Goal: Task Accomplishment & Management: Use online tool/utility

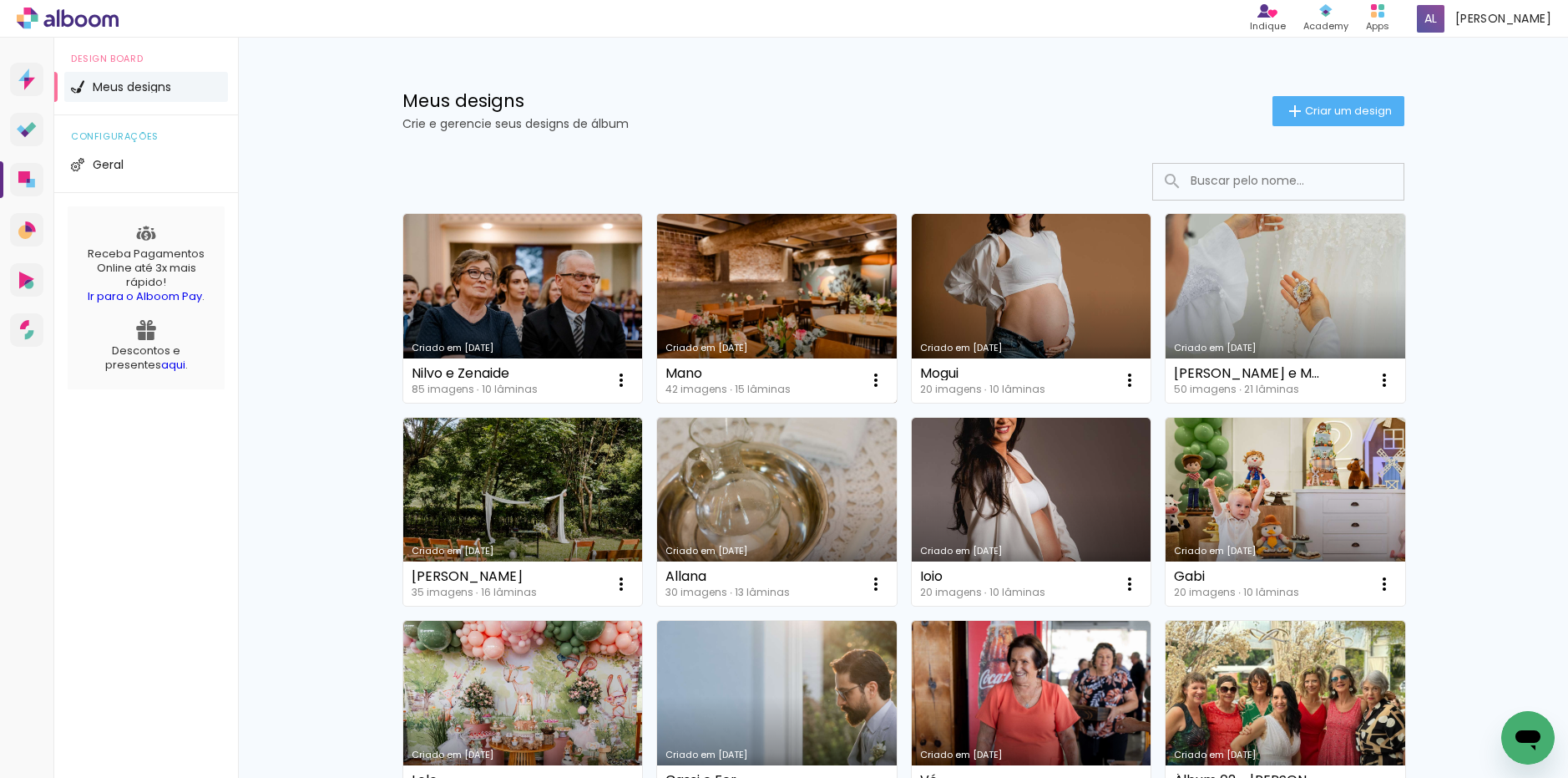
click at [778, 301] on link "Criado em [DATE]" at bounding box center [777, 307] width 240 height 189
click at [868, 379] on iron-icon at bounding box center [875, 379] width 20 height 20
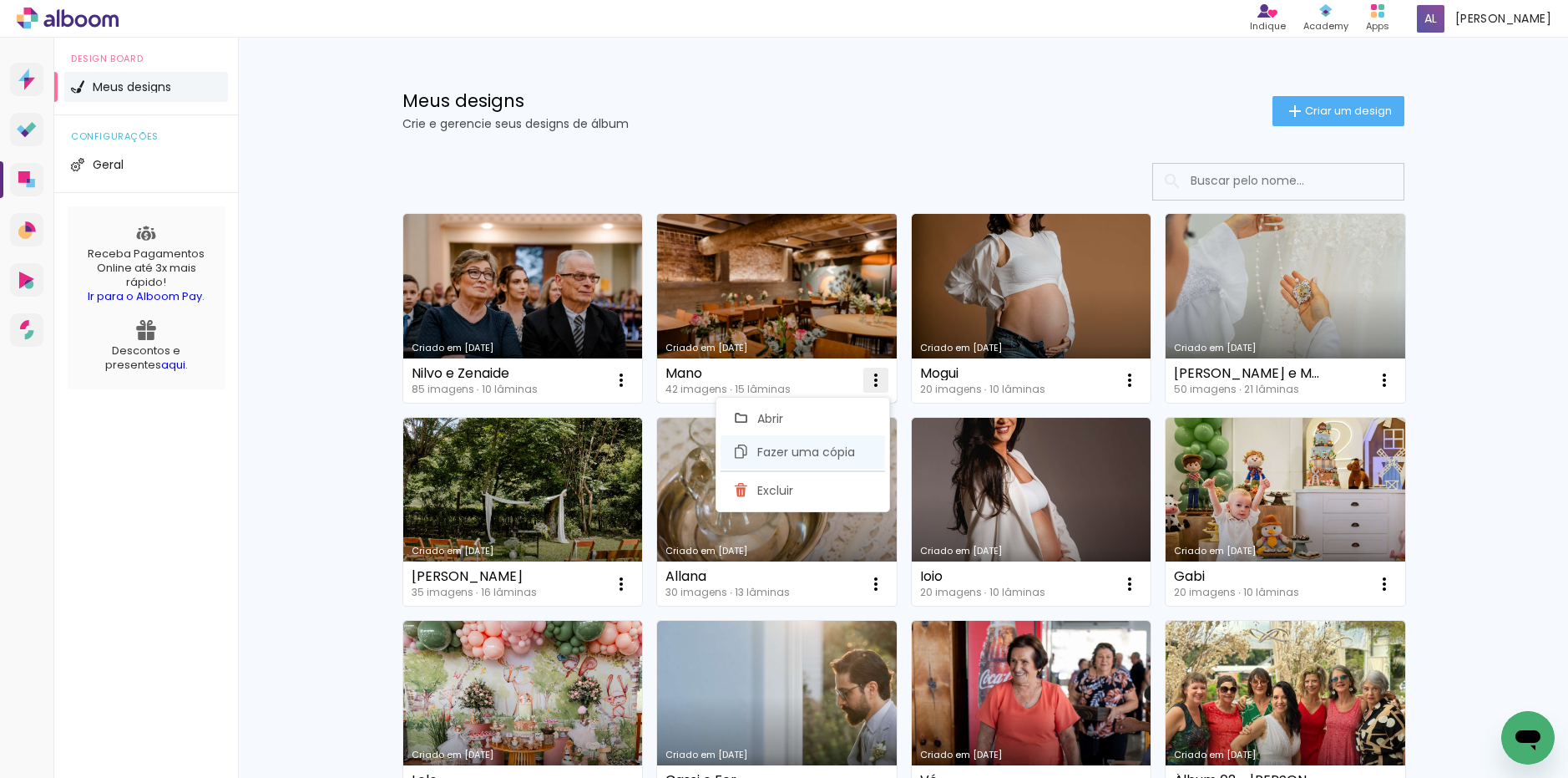
click at [845, 453] on span "Fazer uma cópia" at bounding box center [806, 452] width 97 height 12
type input "Cópia de Mano"
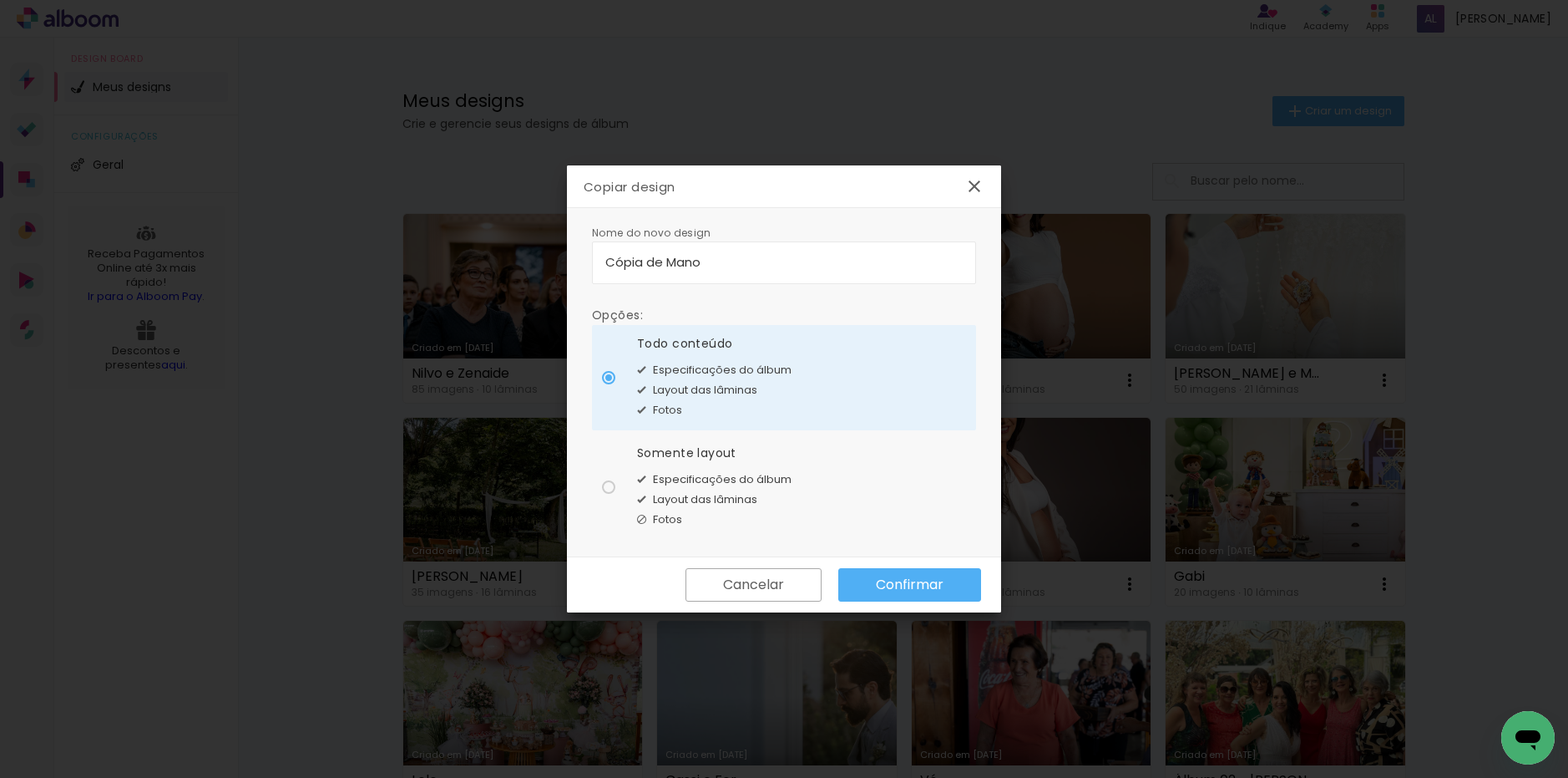
click at [0, 0] on slot "Confirmar" at bounding box center [0, 0] width 0 height 0
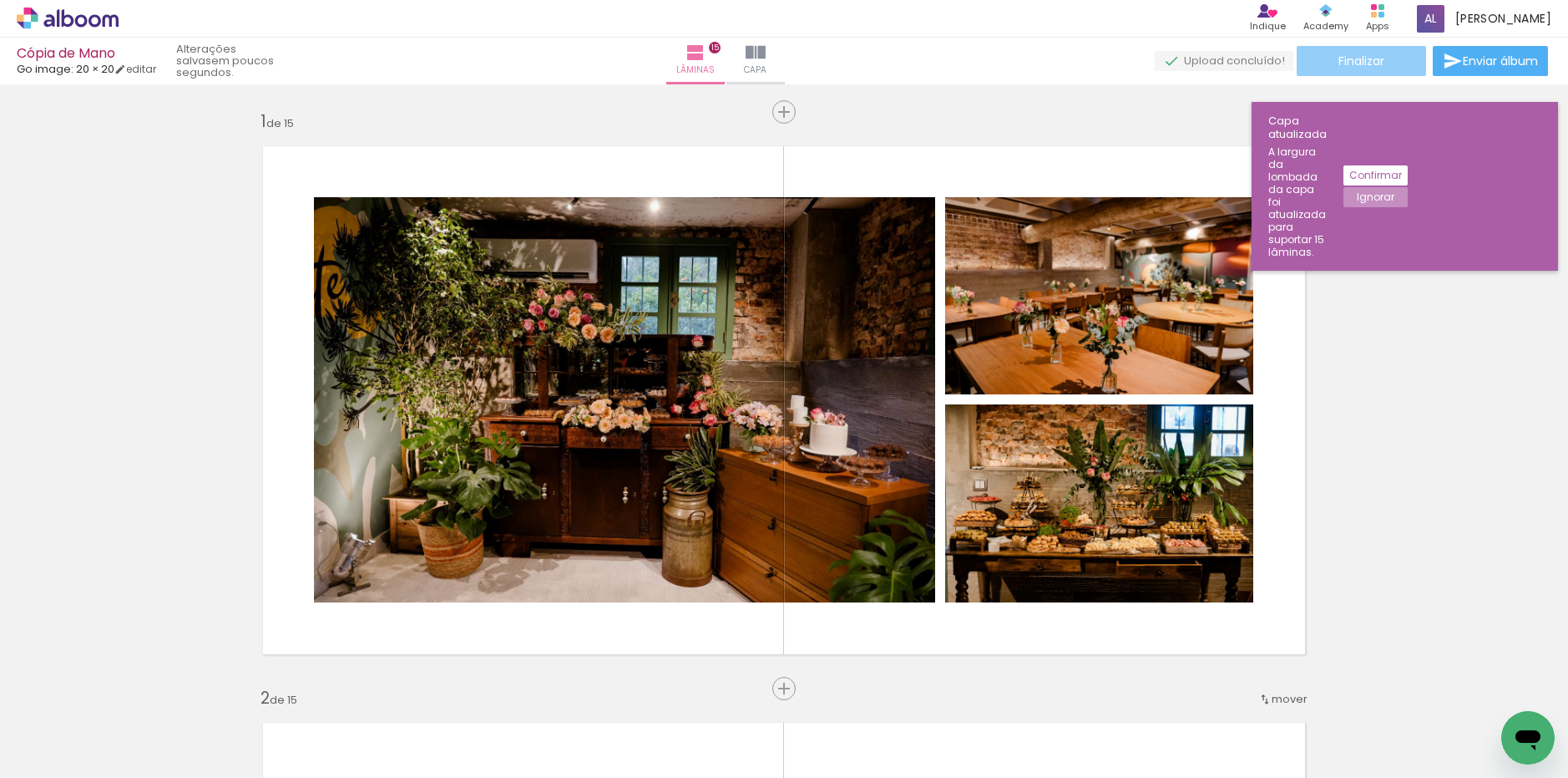
click at [1339, 71] on paper-button "Finalizar" at bounding box center [1361, 61] width 130 height 30
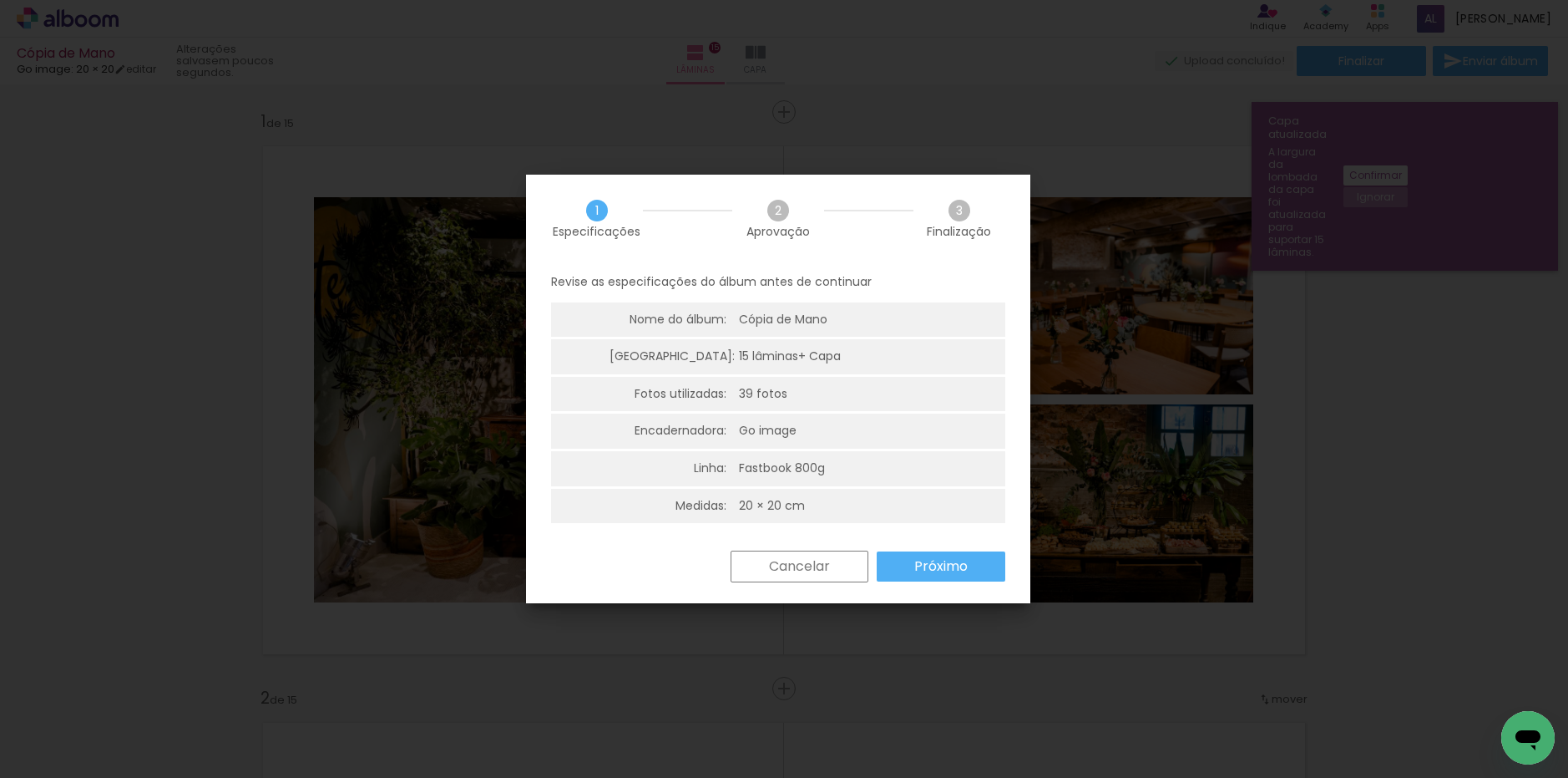
click at [831, 575] on paper-button "Cancelar" at bounding box center [799, 566] width 137 height 32
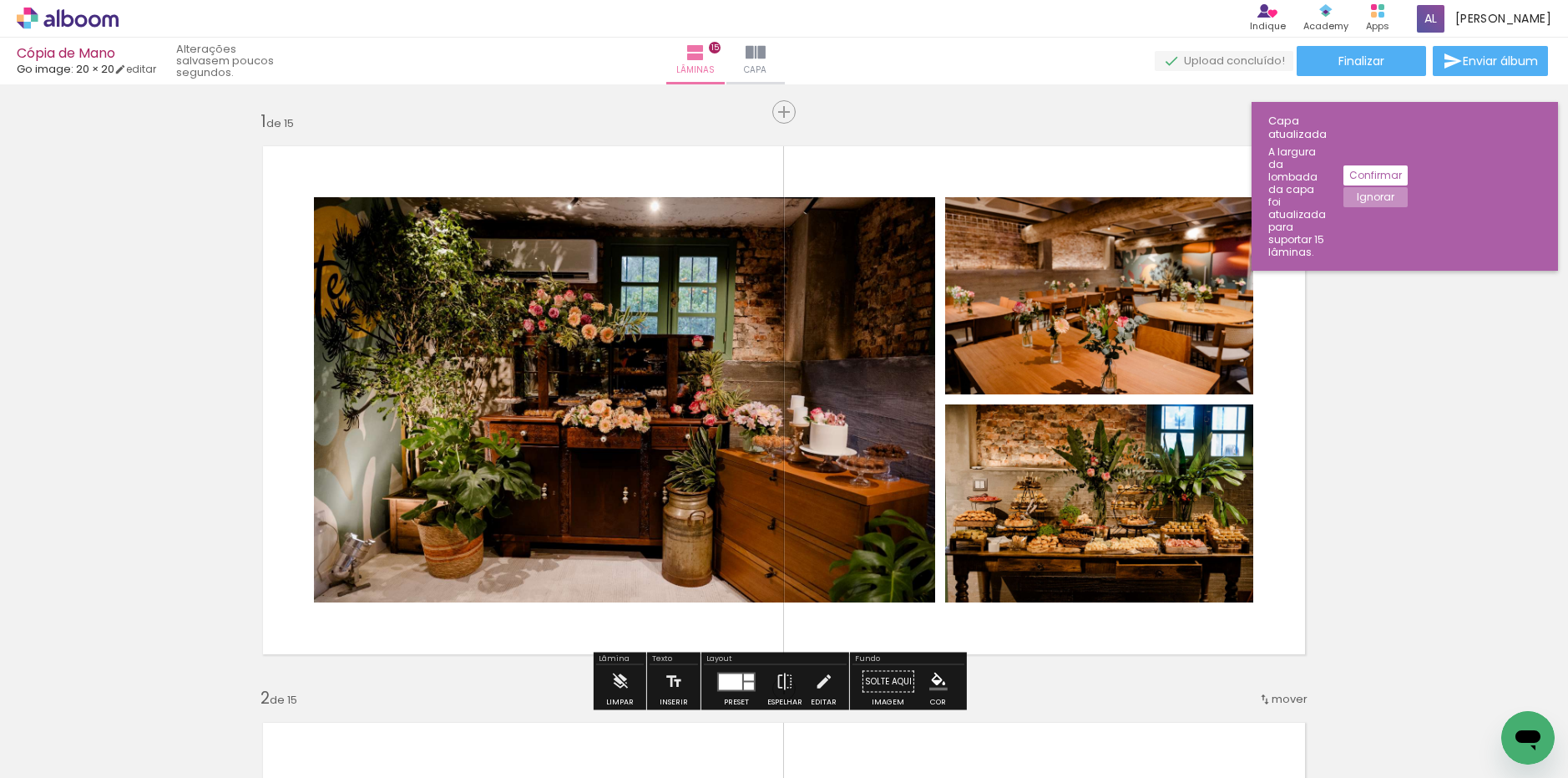
click at [0, 0] on slot "Confirmar" at bounding box center [0, 0] width 0 height 0
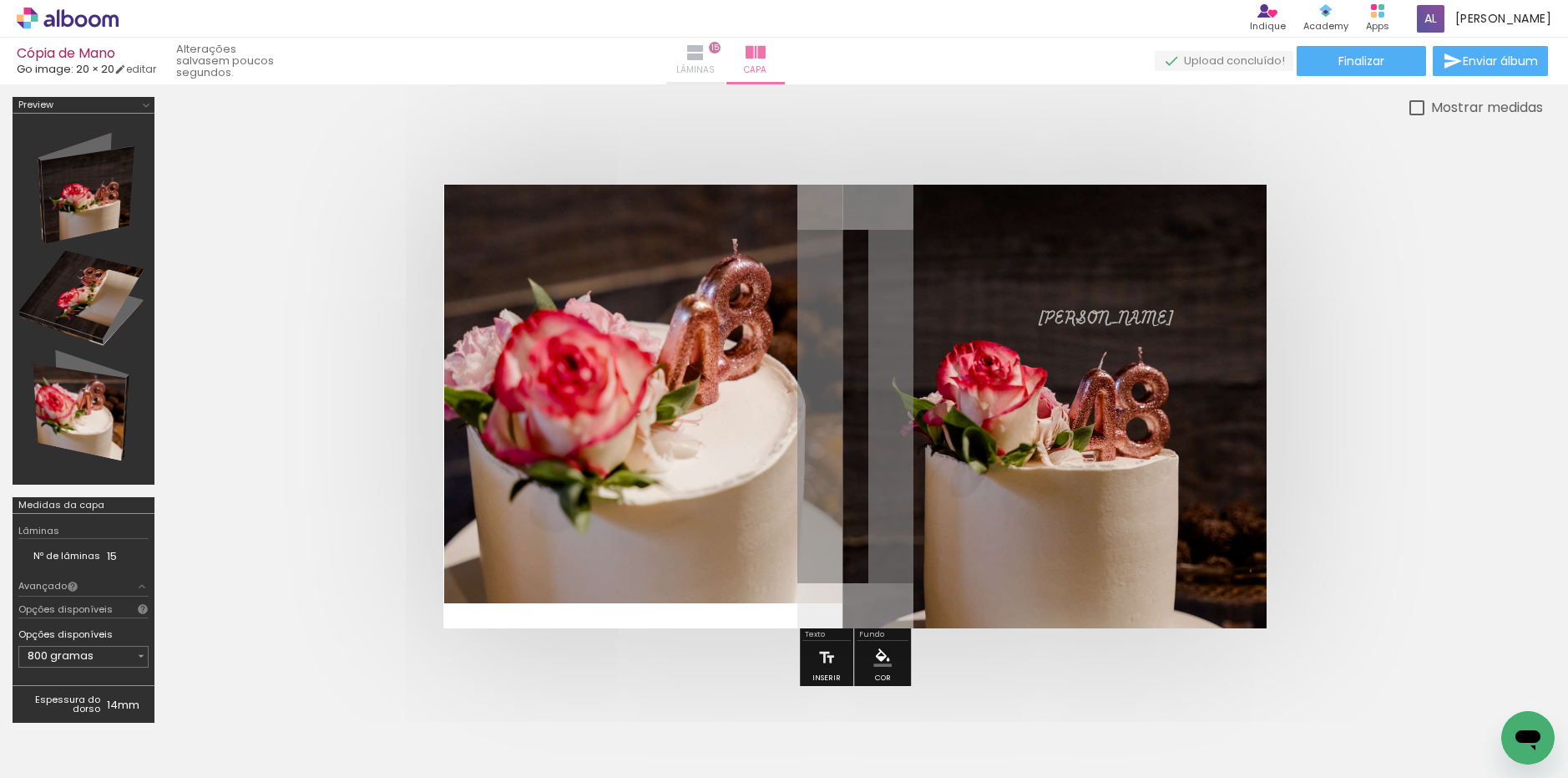
click at [714, 63] on span "Lâminas" at bounding box center [695, 70] width 38 height 15
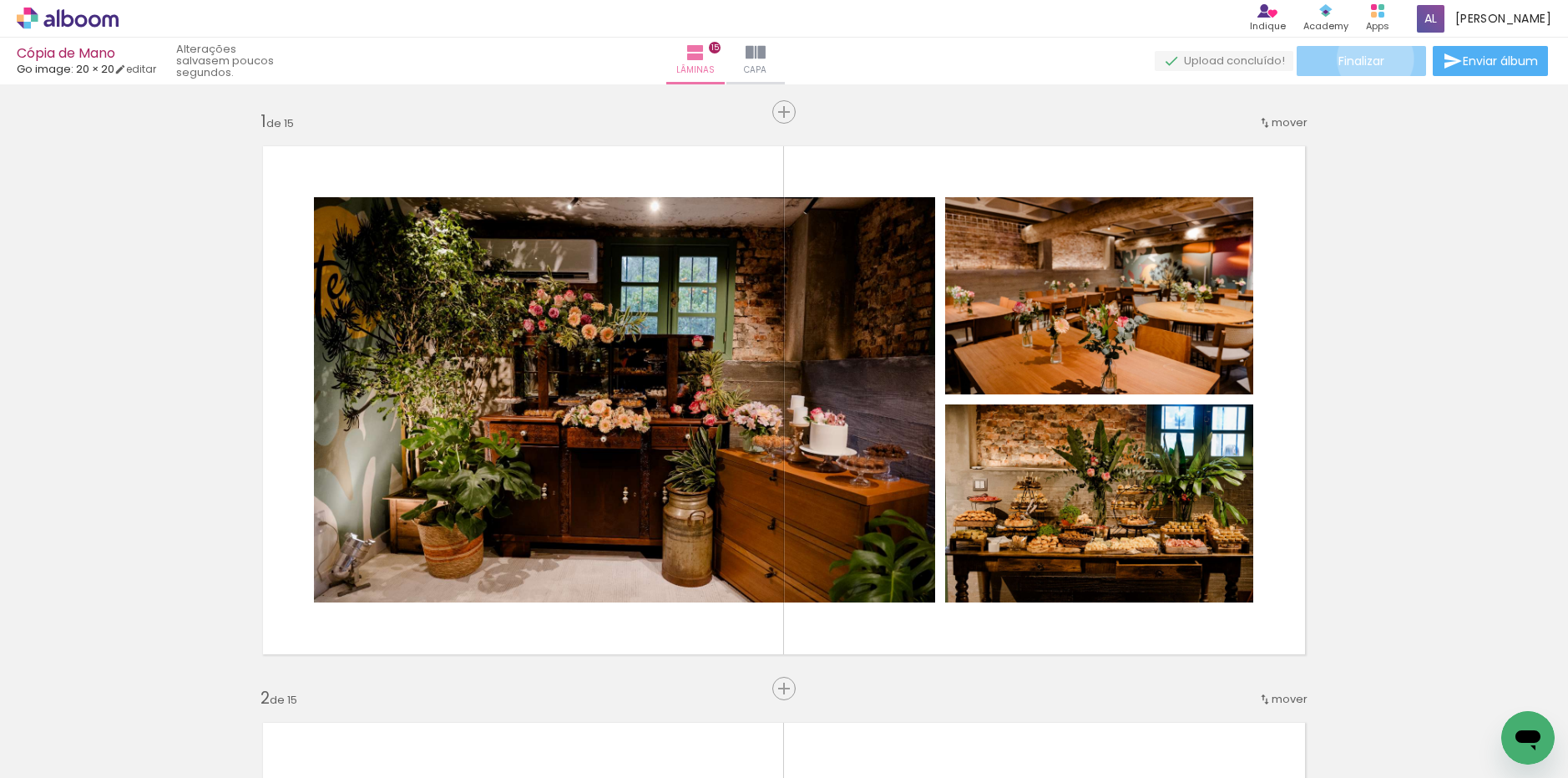
click at [1369, 58] on span "Finalizar" at bounding box center [1361, 61] width 46 height 12
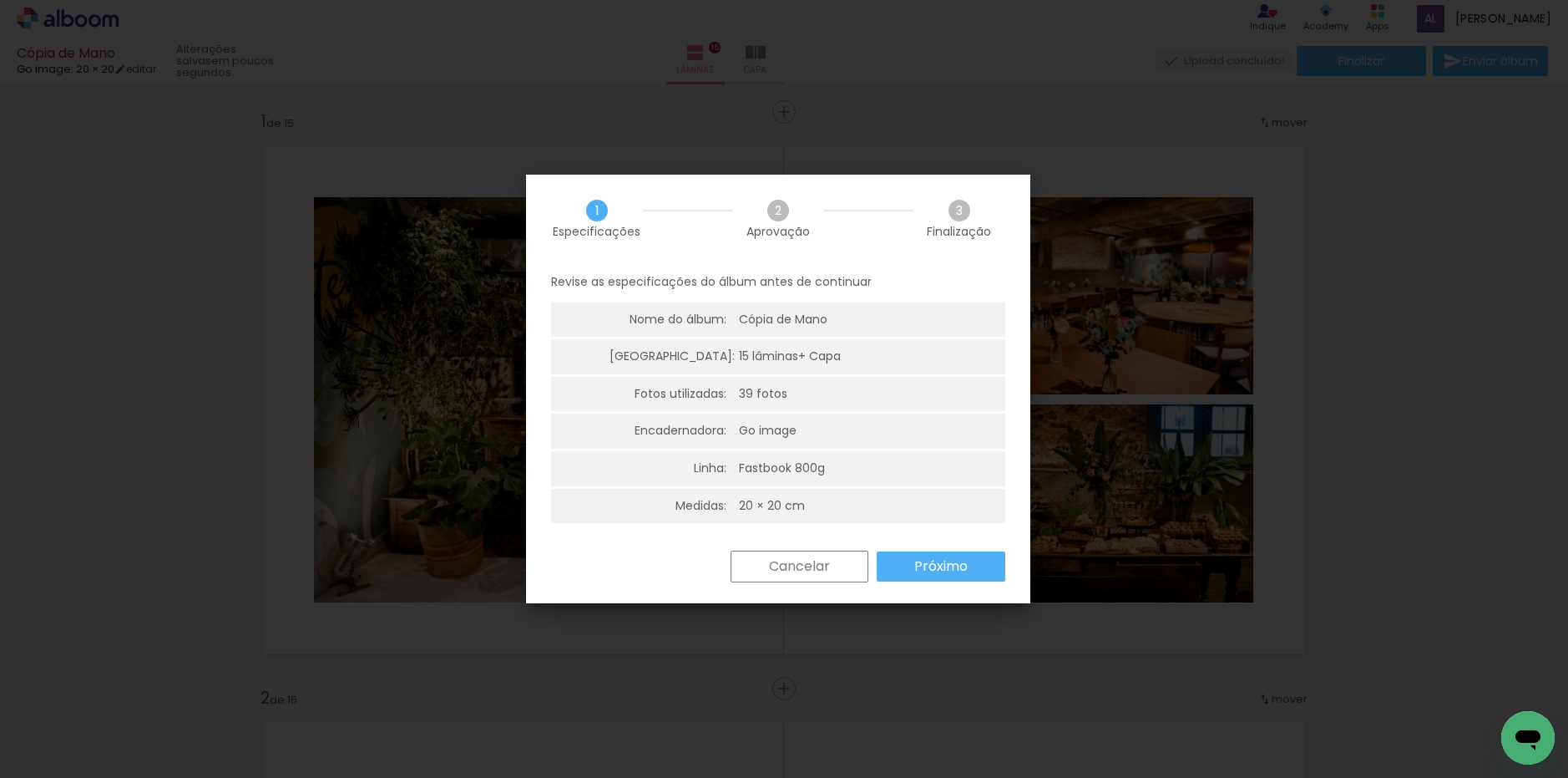
click at [975, 579] on paper-button "Próximo" at bounding box center [941, 565] width 129 height 30
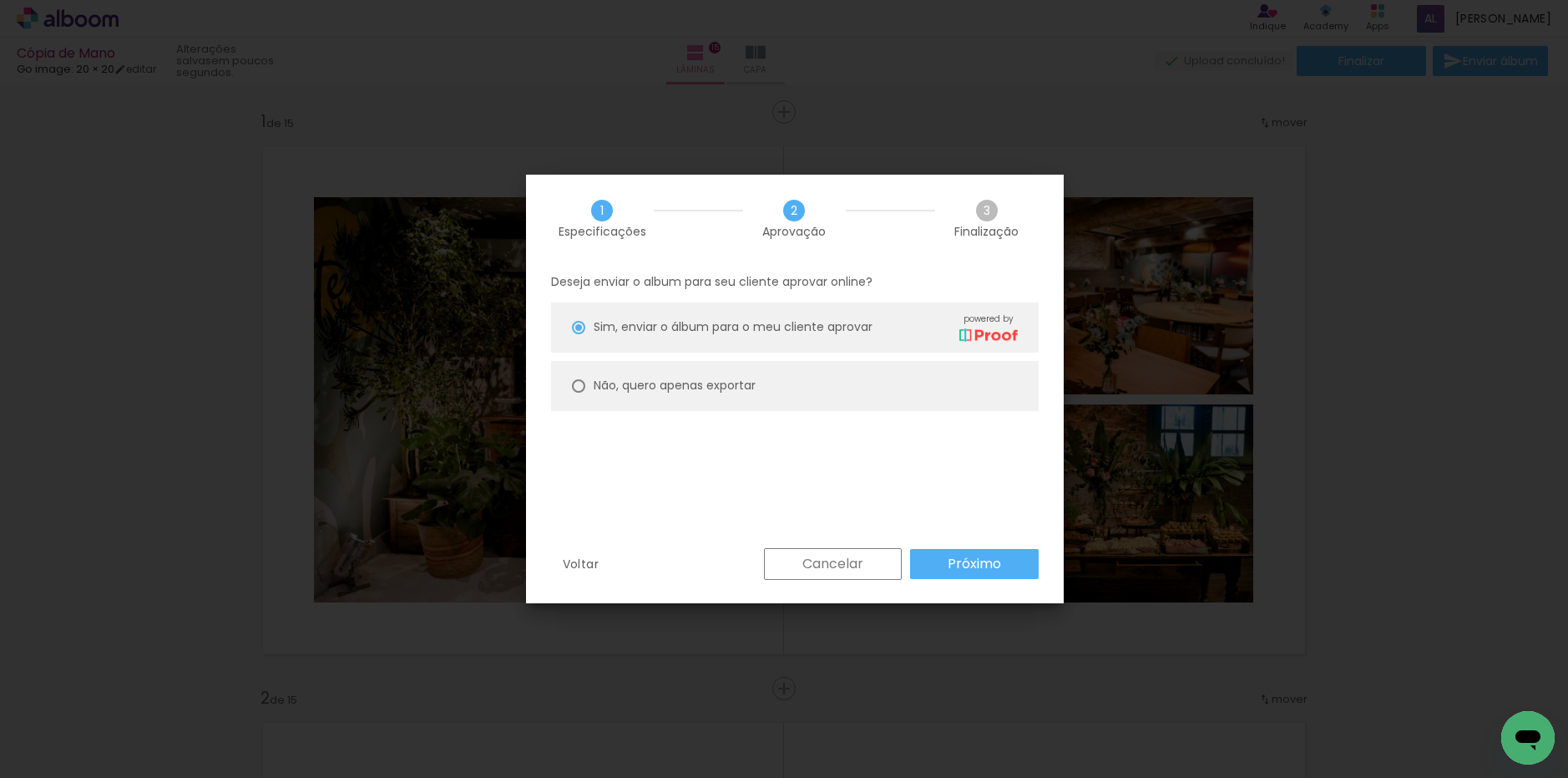
click at [780, 382] on paper-radio-button "Não, quero apenas exportar" at bounding box center [794, 385] width 487 height 50
type paper-radio-button "on"
click at [945, 564] on paper-button "Próximo" at bounding box center [974, 564] width 129 height 30
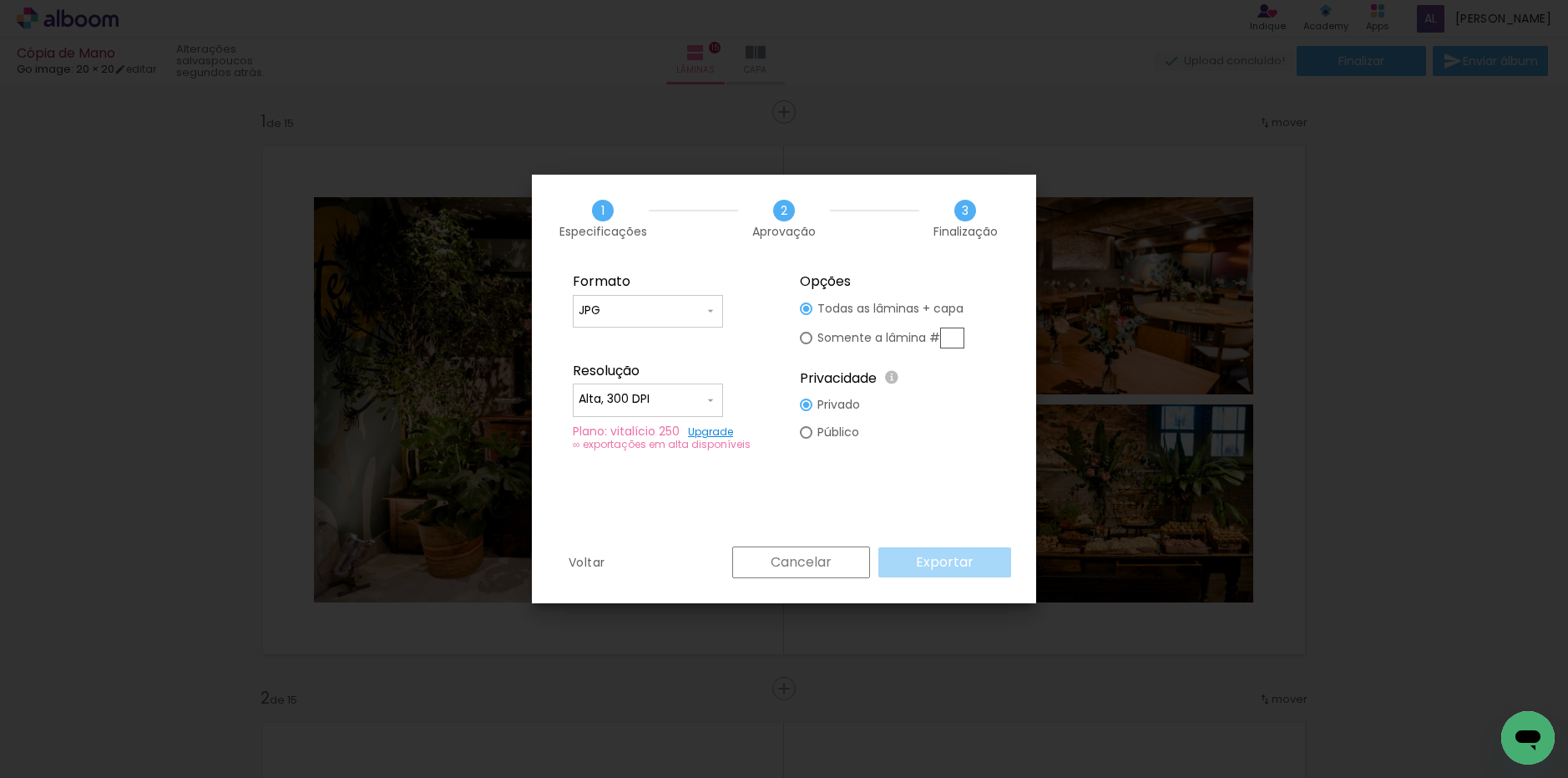
click at [385, 129] on iron-overlay-backdrop at bounding box center [784, 389] width 1568 height 778
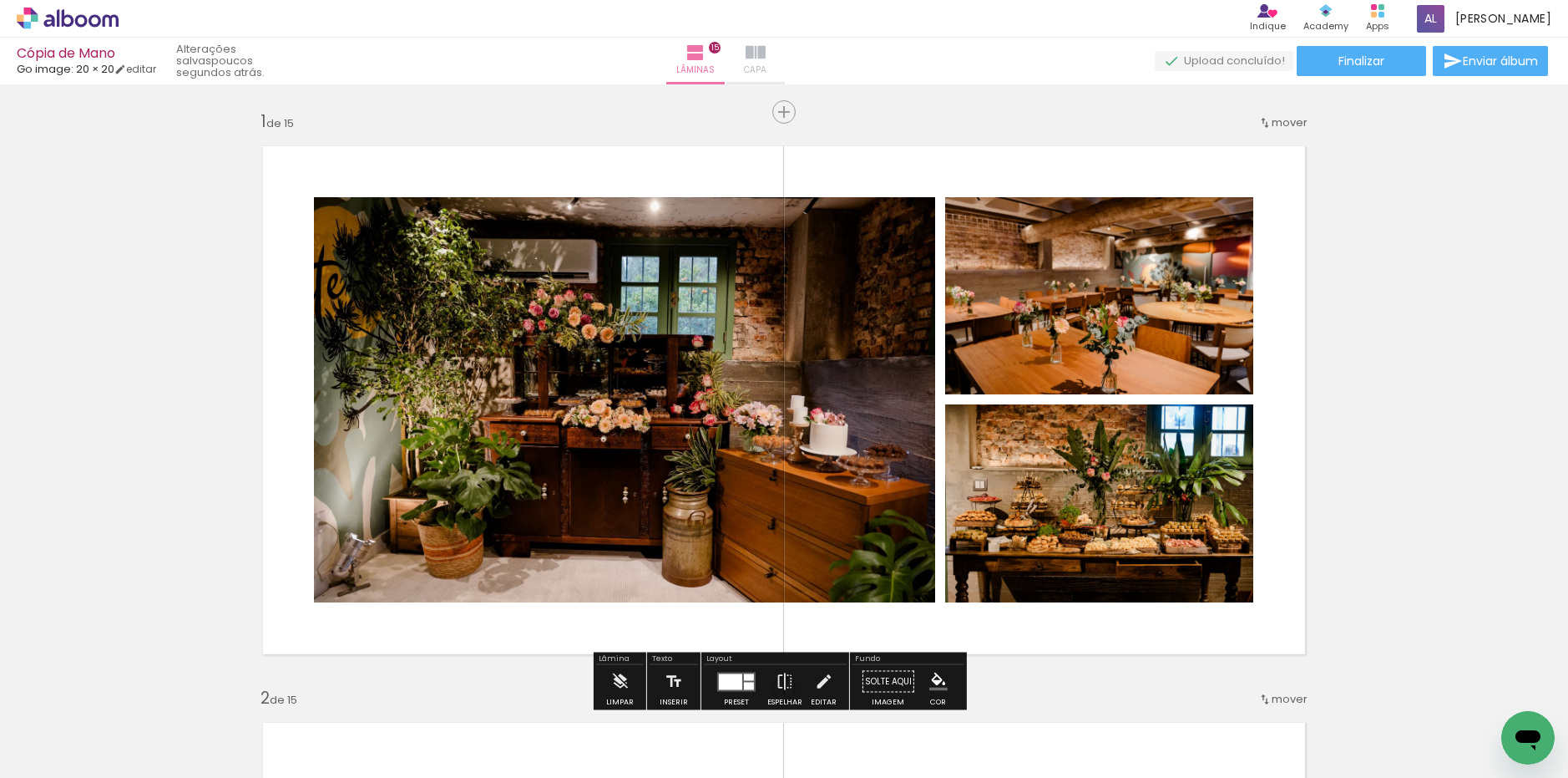
click at [766, 60] on iron-icon at bounding box center [755, 52] width 20 height 20
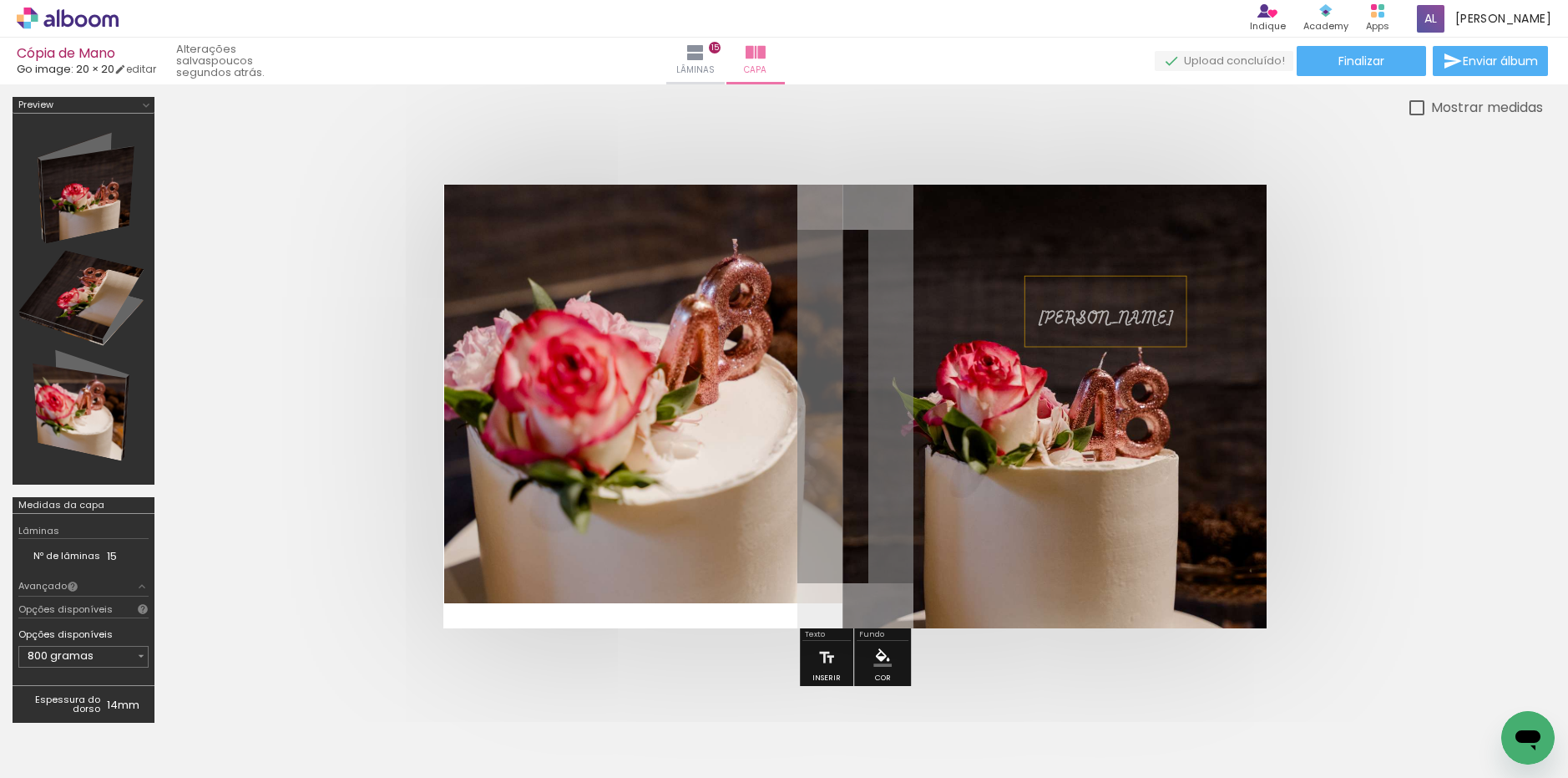
click at [1123, 325] on span "[PERSON_NAME]" at bounding box center [1105, 319] width 136 height 26
click at [1129, 428] on quentale-layouter at bounding box center [854, 406] width 823 height 443
click at [1089, 325] on span "[PERSON_NAME]" at bounding box center [1105, 319] width 136 height 26
click at [0, 0] on quentale-selection at bounding box center [0, 0] width 0 height 0
click at [725, 53] on paper-button "Lâminas 15" at bounding box center [695, 61] width 58 height 47
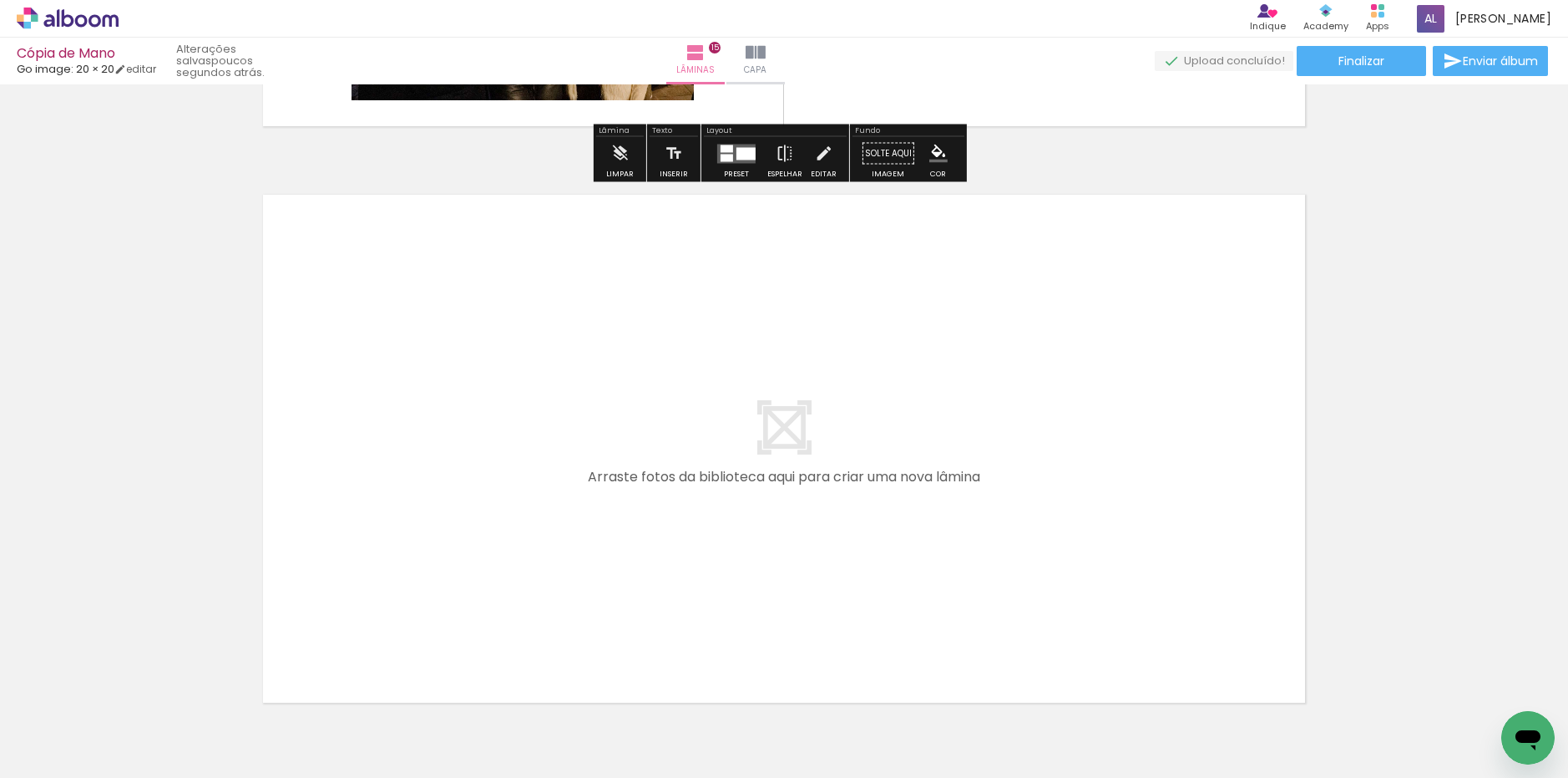
scroll to position [8697, 0]
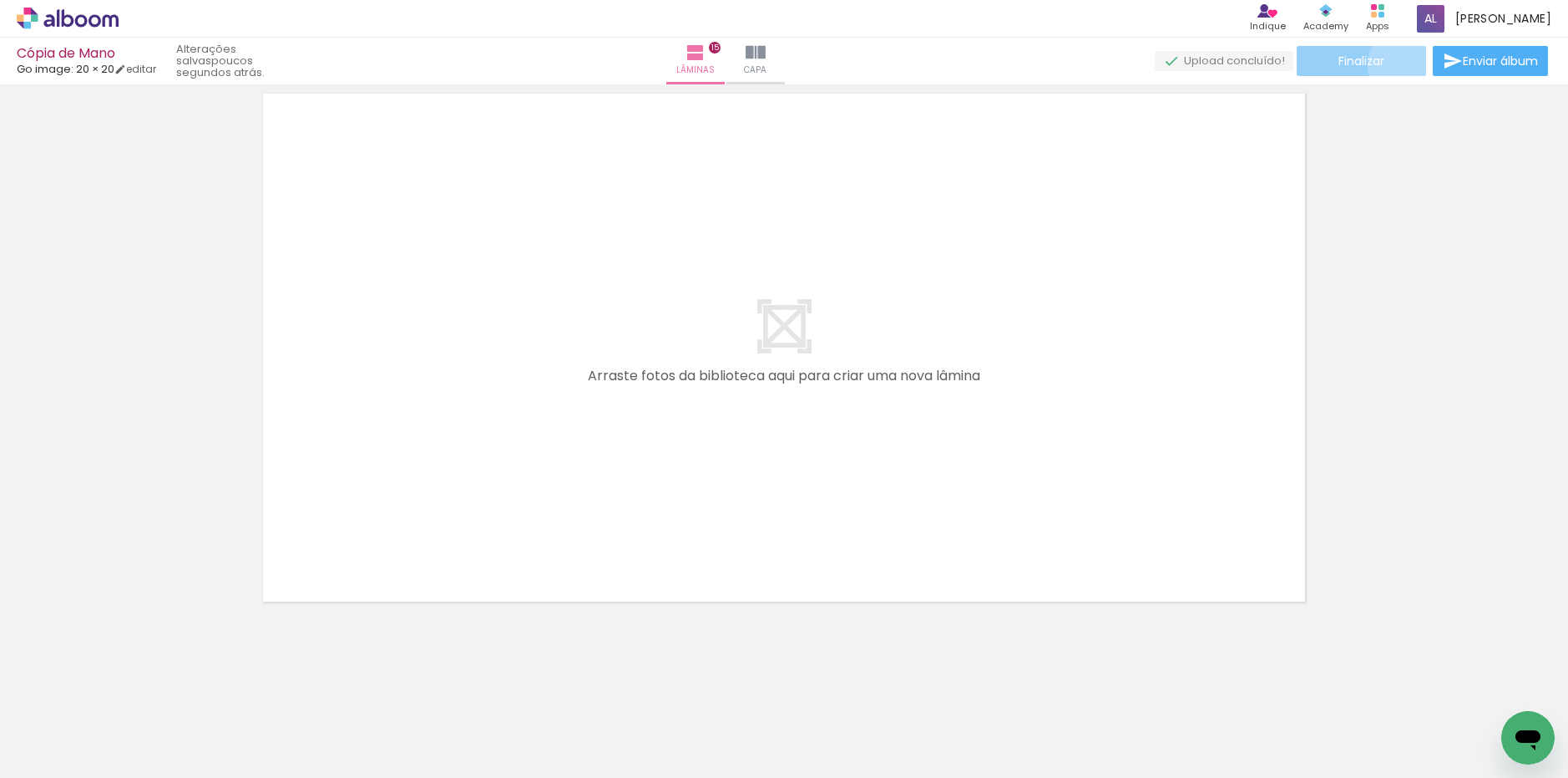
click at [1402, 64] on paper-button "Finalizar" at bounding box center [1361, 61] width 130 height 30
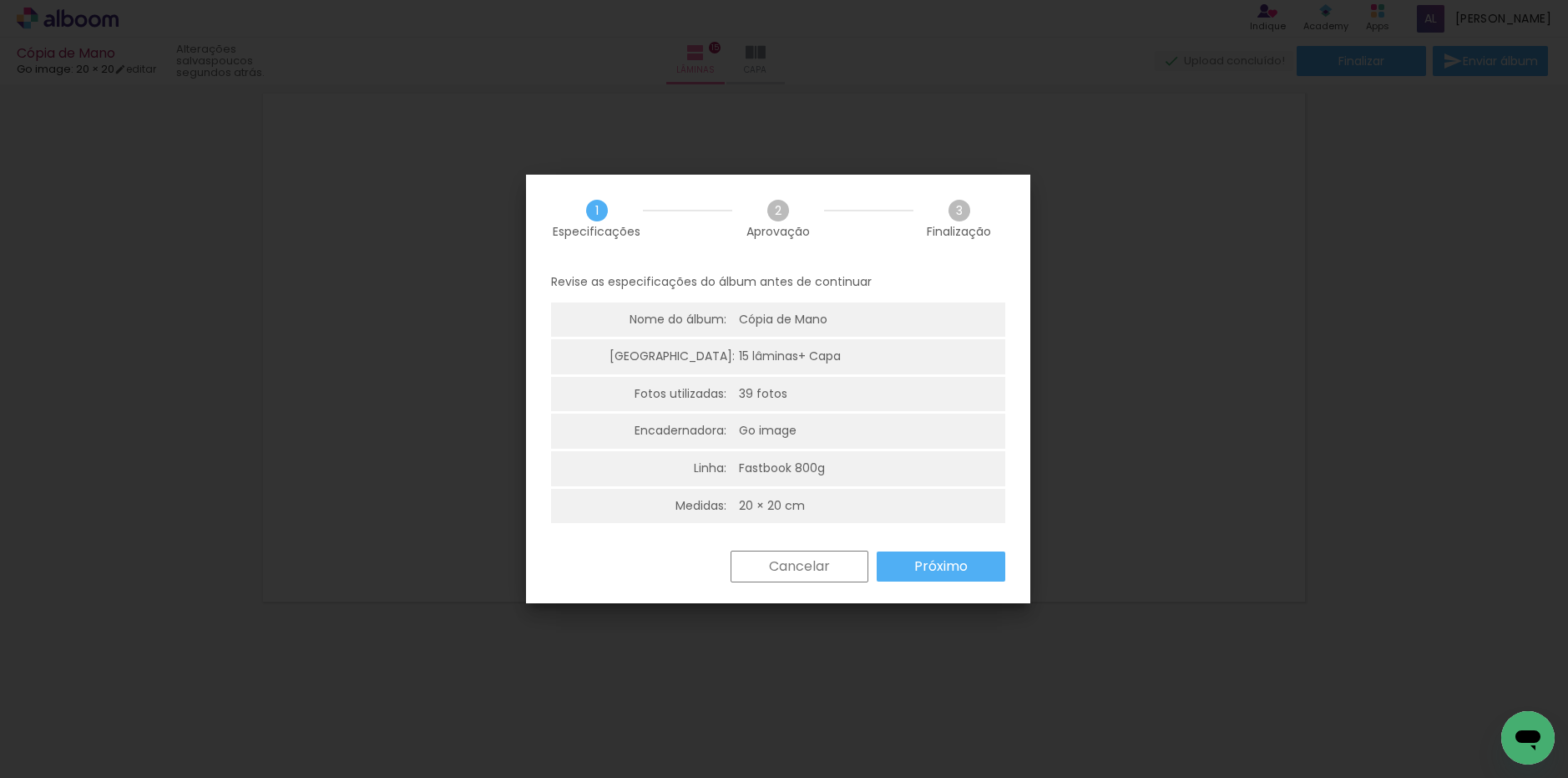
click at [976, 572] on paper-button "Próximo" at bounding box center [941, 565] width 129 height 30
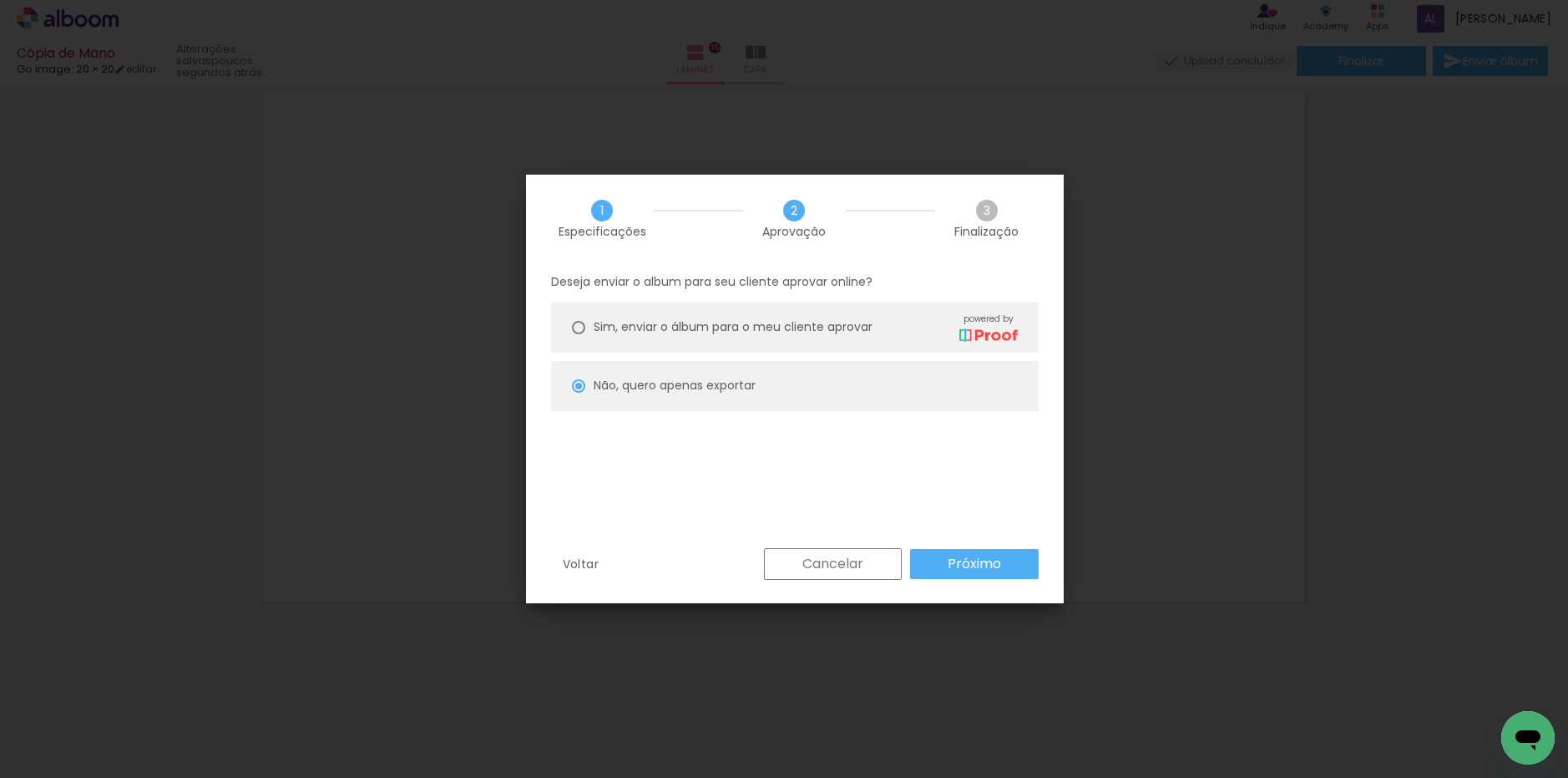
click at [0, 0] on slot "Próximo" at bounding box center [0, 0] width 0 height 0
type input "Alta, 300 DPI"
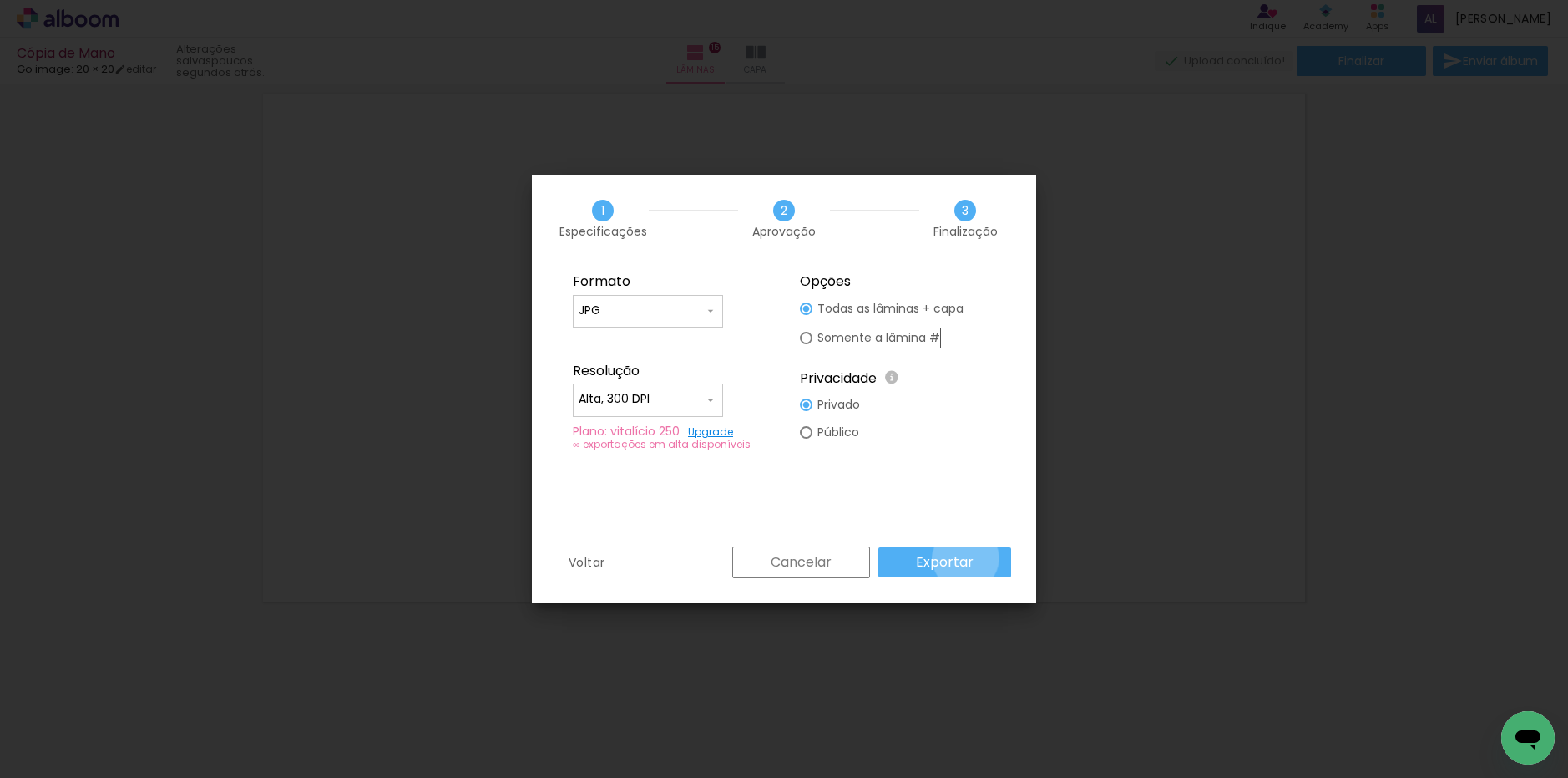
click at [0, 0] on slot "Exportar" at bounding box center [0, 0] width 0 height 0
